Goal: Complete application form

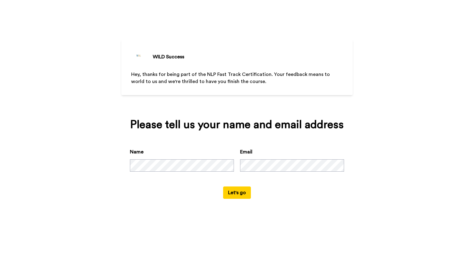
click at [249, 194] on button "Let's go" at bounding box center [237, 192] width 28 height 12
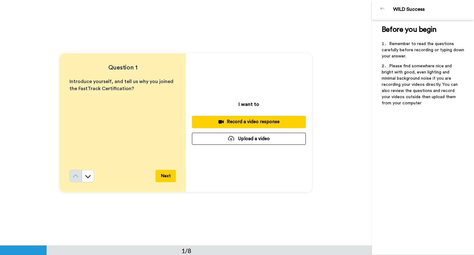
click at [165, 175] on button "Next" at bounding box center [166, 176] width 20 height 12
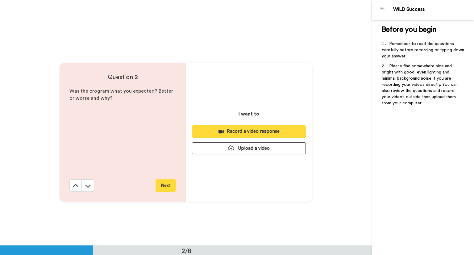
scroll to position [245, 0]
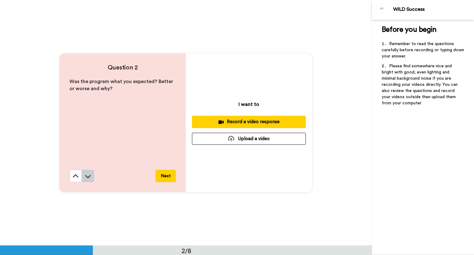
click at [89, 179] on button at bounding box center [88, 176] width 12 height 12
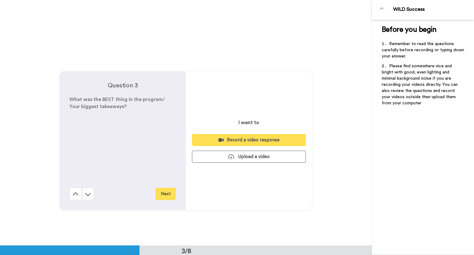
scroll to position [491, 0]
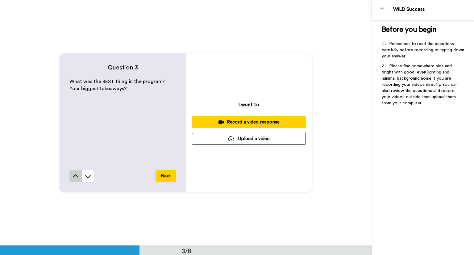
click at [74, 176] on icon at bounding box center [76, 176] width 6 height 6
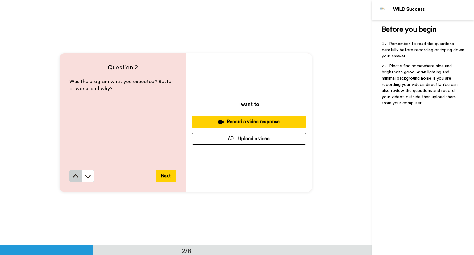
click at [74, 176] on icon at bounding box center [76, 176] width 6 height 6
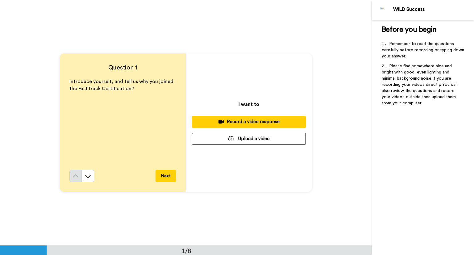
scroll to position [0, 0]
click at [233, 123] on div "Record a video response" at bounding box center [249, 122] width 104 height 6
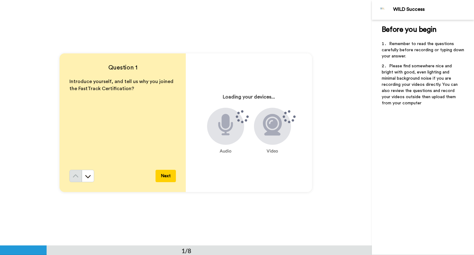
click at [170, 176] on button "Next" at bounding box center [166, 176] width 20 height 12
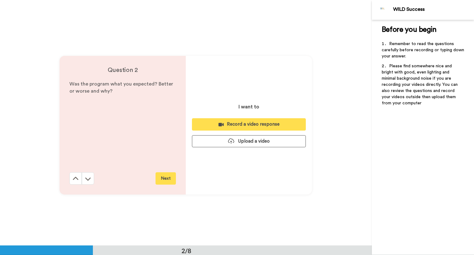
scroll to position [245, 0]
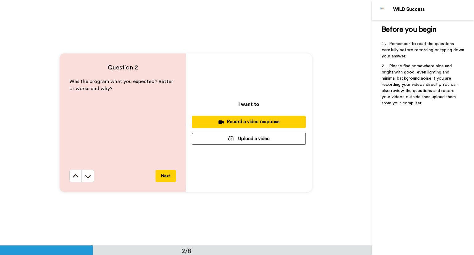
drag, startPoint x: 153, startPoint y: 59, endPoint x: 177, endPoint y: 112, distance: 58.5
click at [178, 63] on div "Question 2 Was the program what you expected? Better or worse and why? Next" at bounding box center [123, 122] width 126 height 139
click at [236, 121] on div "Record a video response" at bounding box center [249, 122] width 104 height 6
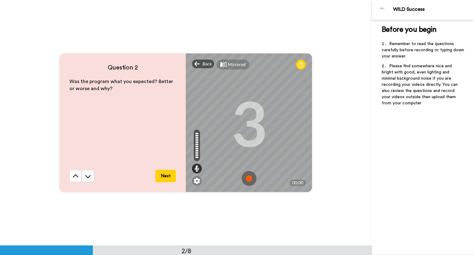
click at [165, 176] on button "Next" at bounding box center [166, 176] width 20 height 12
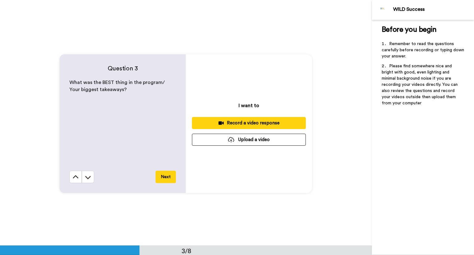
scroll to position [491, 0]
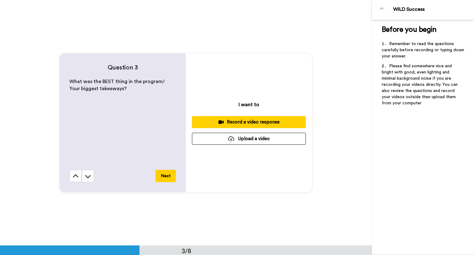
click at [247, 123] on div "Record a video response" at bounding box center [249, 122] width 104 height 6
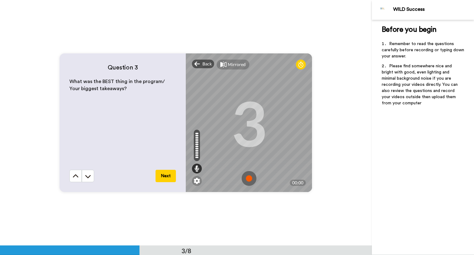
click at [156, 173] on button "Next" at bounding box center [166, 176] width 20 height 12
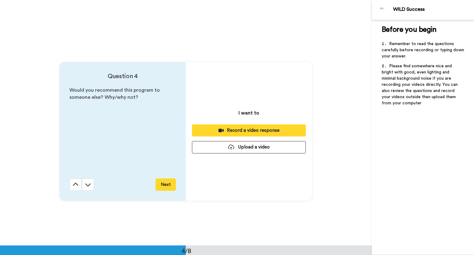
scroll to position [736, 0]
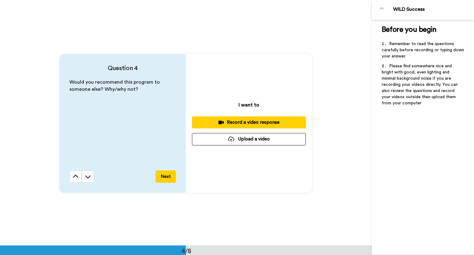
click at [226, 123] on div "Record a video response" at bounding box center [249, 122] width 104 height 6
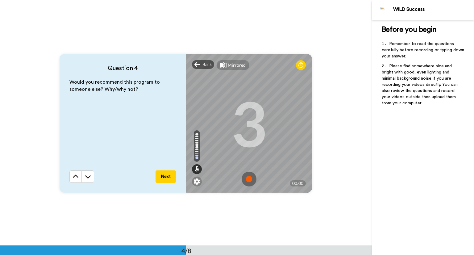
click at [163, 176] on button "Next" at bounding box center [166, 176] width 20 height 12
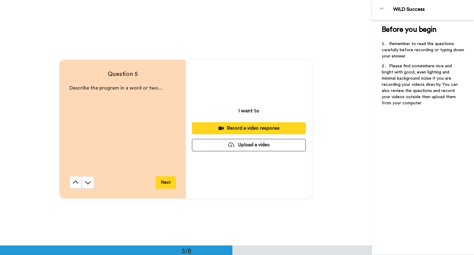
scroll to position [982, 0]
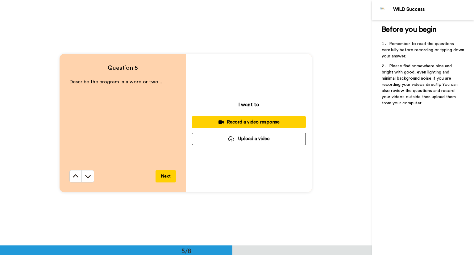
click at [236, 119] on div "Record a video response" at bounding box center [249, 122] width 104 height 6
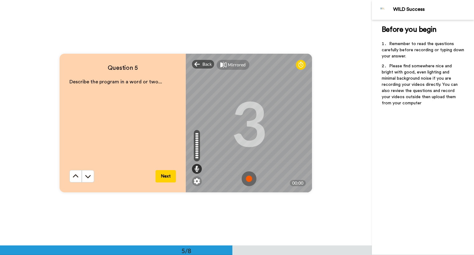
click at [172, 173] on button "Next" at bounding box center [166, 176] width 20 height 12
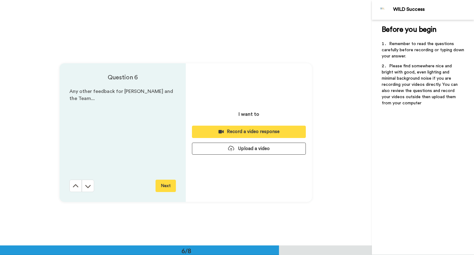
scroll to position [1227, 0]
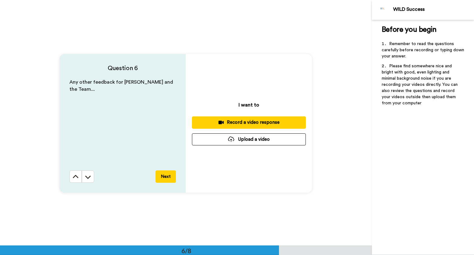
click at [245, 119] on div "Record a video response" at bounding box center [249, 122] width 104 height 6
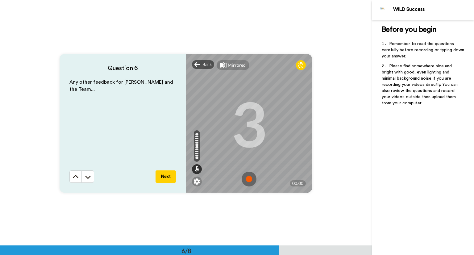
click at [163, 173] on button "Next" at bounding box center [166, 176] width 20 height 12
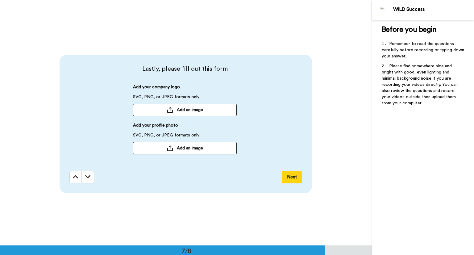
scroll to position [1472, 0]
click at [168, 147] on div at bounding box center [170, 148] width 6 height 6
click at [198, 107] on span "Add an image" at bounding box center [190, 110] width 26 height 6
click at [173, 146] on button "Add an image" at bounding box center [185, 148] width 104 height 12
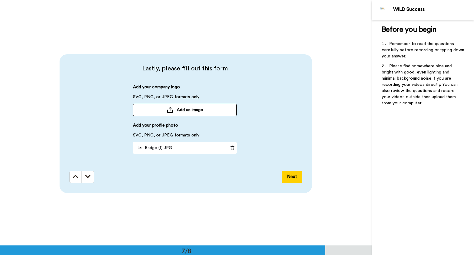
click at [183, 144] on div "Badge (1).JPG" at bounding box center [180, 147] width 95 height 11
click at [220, 18] on div "Lastly, please fill out this form Add your company logo SVG, PNG, or JPEG forma…" at bounding box center [186, 123] width 372 height 245
click at [289, 177] on button "Next" at bounding box center [292, 177] width 20 height 12
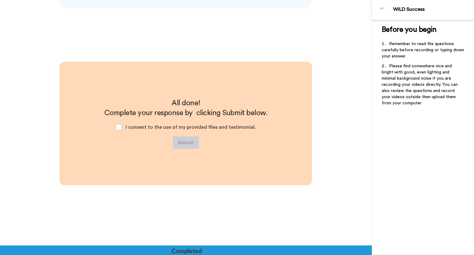
scroll to position [1657, 0]
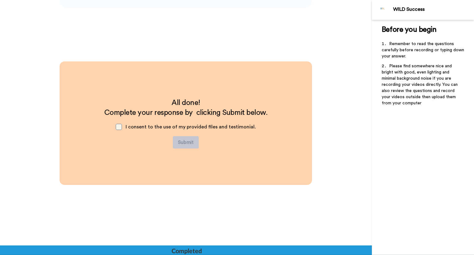
click at [121, 126] on span at bounding box center [119, 127] width 6 height 6
click at [186, 144] on button "Submit" at bounding box center [186, 142] width 26 height 12
